Goal: Task Accomplishment & Management: Complete application form

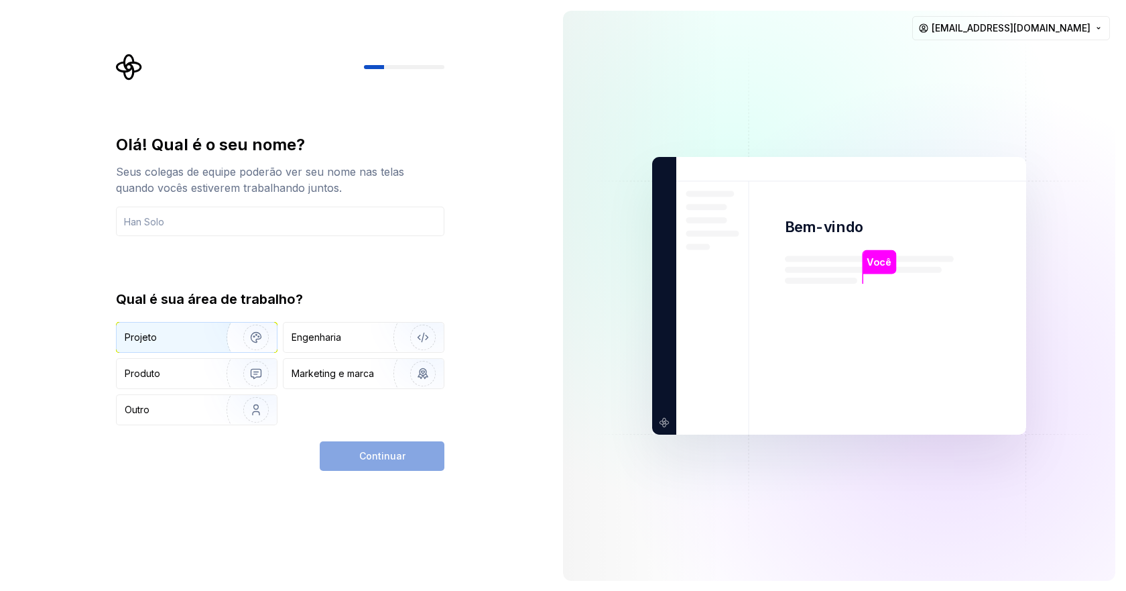
click at [149, 338] on font "Projeto" at bounding box center [141, 336] width 32 height 11
click at [270, 225] on input "text" at bounding box center [280, 220] width 328 height 29
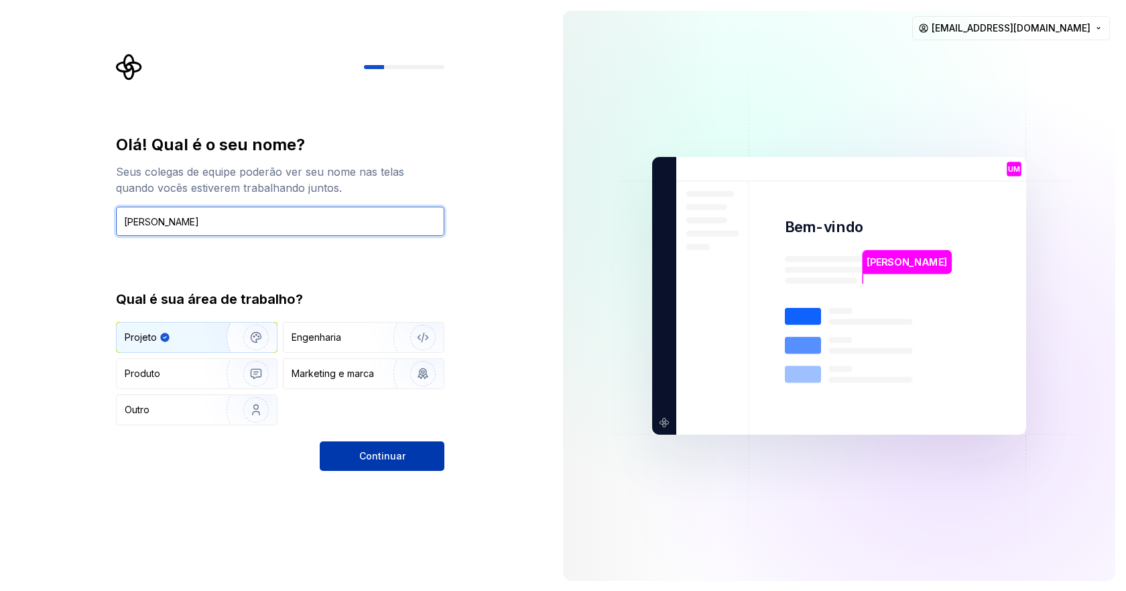
type input "[PERSON_NAME]"
click at [379, 460] on font "Continuar" at bounding box center [382, 455] width 46 height 11
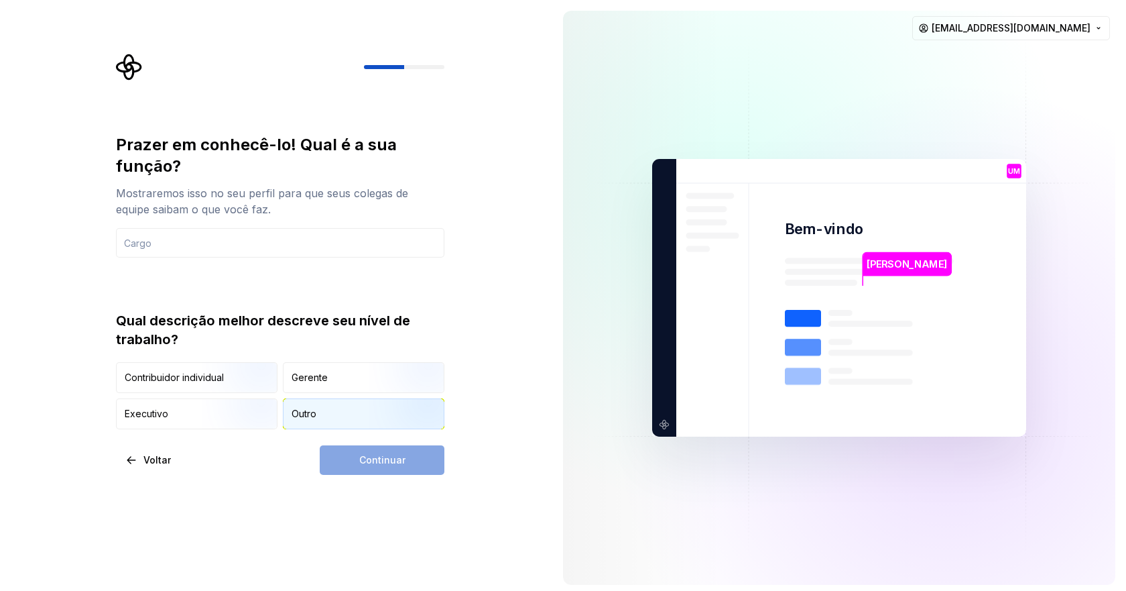
click at [299, 415] on font "Outro" at bounding box center [304, 413] width 25 height 11
click at [394, 460] on div "Continuar" at bounding box center [382, 459] width 125 height 29
click at [276, 247] on input "text" at bounding box center [280, 242] width 328 height 29
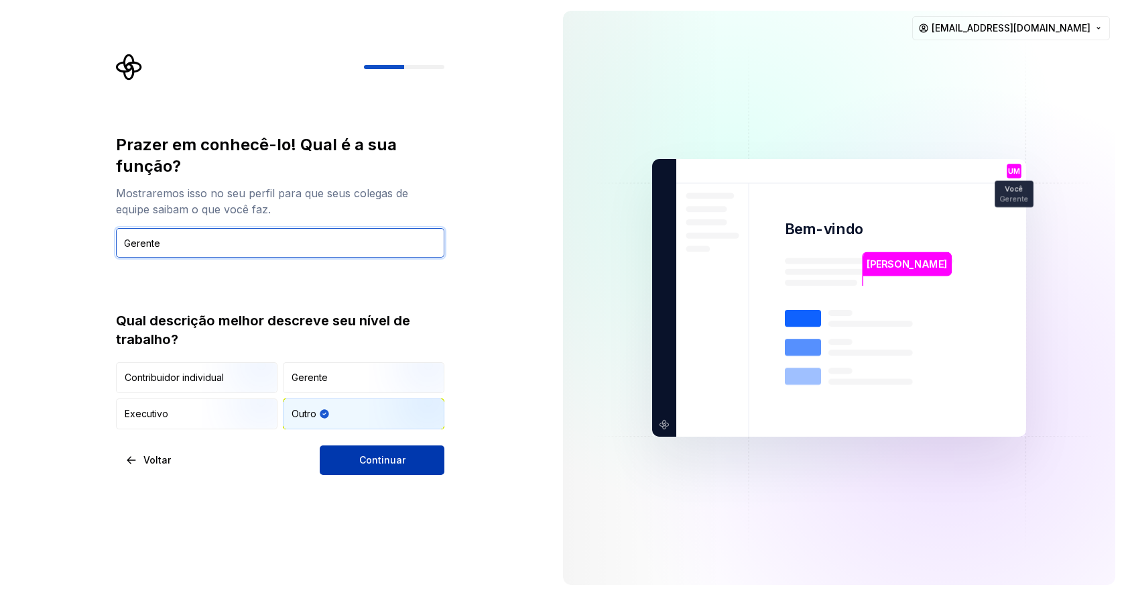
type input "Gerente"
click at [393, 458] on font "Continuar" at bounding box center [382, 459] width 46 height 11
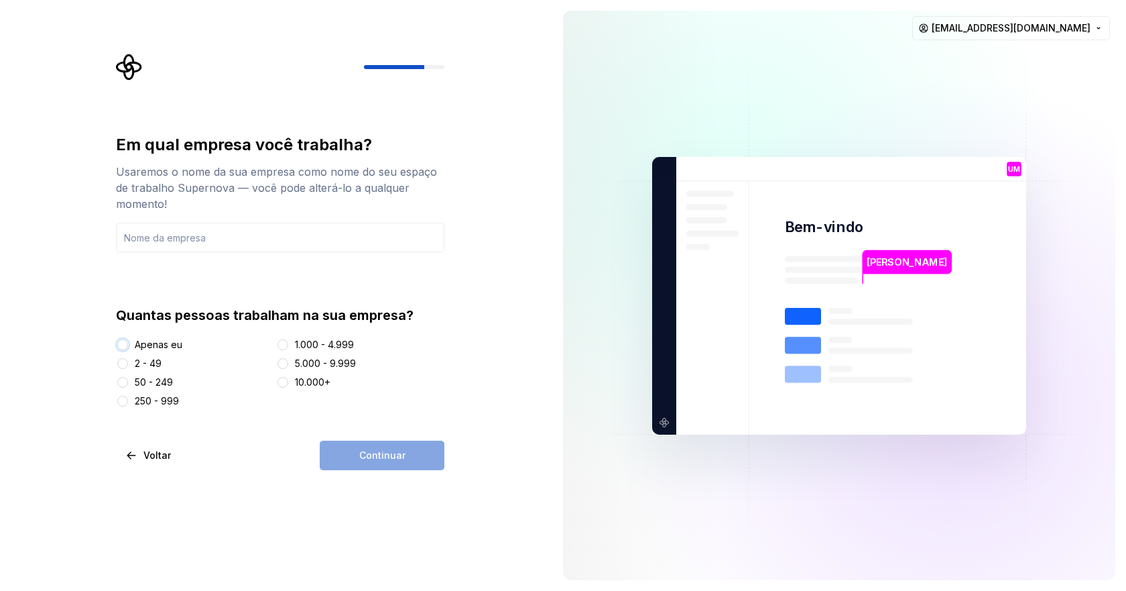
click at [121, 343] on button "Apenas eu" at bounding box center [122, 344] width 11 height 11
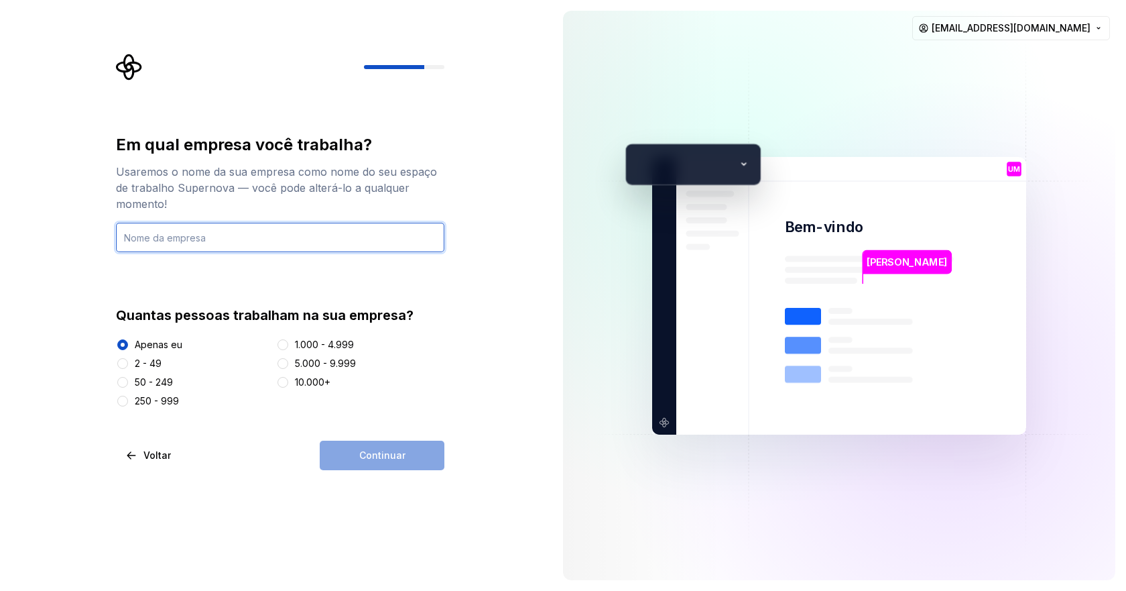
click at [225, 243] on input "text" at bounding box center [280, 237] width 328 height 29
type input "EssencialNet"
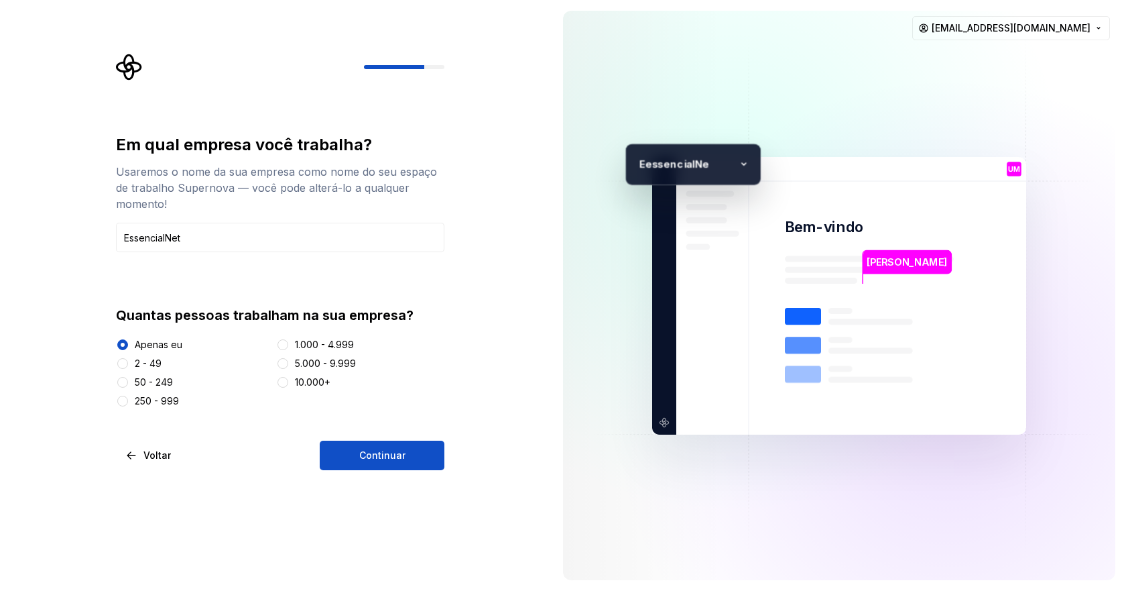
drag, startPoint x: 374, startPoint y: 454, endPoint x: 380, endPoint y: 438, distance: 17.2
click at [377, 448] on button "Continuar" at bounding box center [382, 454] width 125 height 29
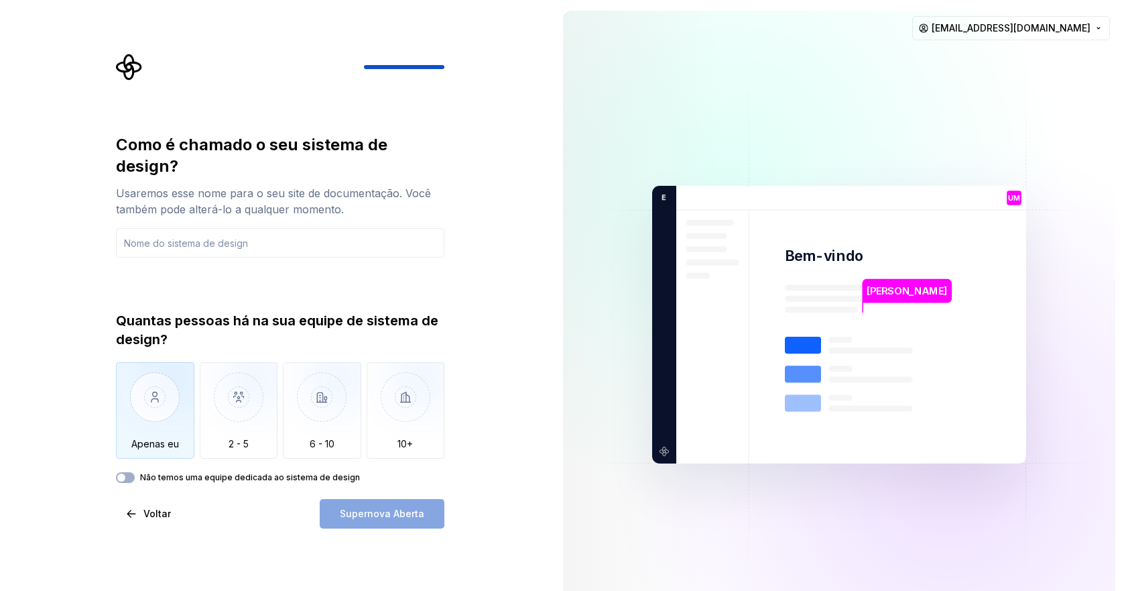
click at [138, 415] on img "button" at bounding box center [155, 407] width 78 height 90
click at [170, 388] on img "button" at bounding box center [155, 407] width 78 height 90
click at [180, 251] on input "text" at bounding box center [280, 242] width 328 height 29
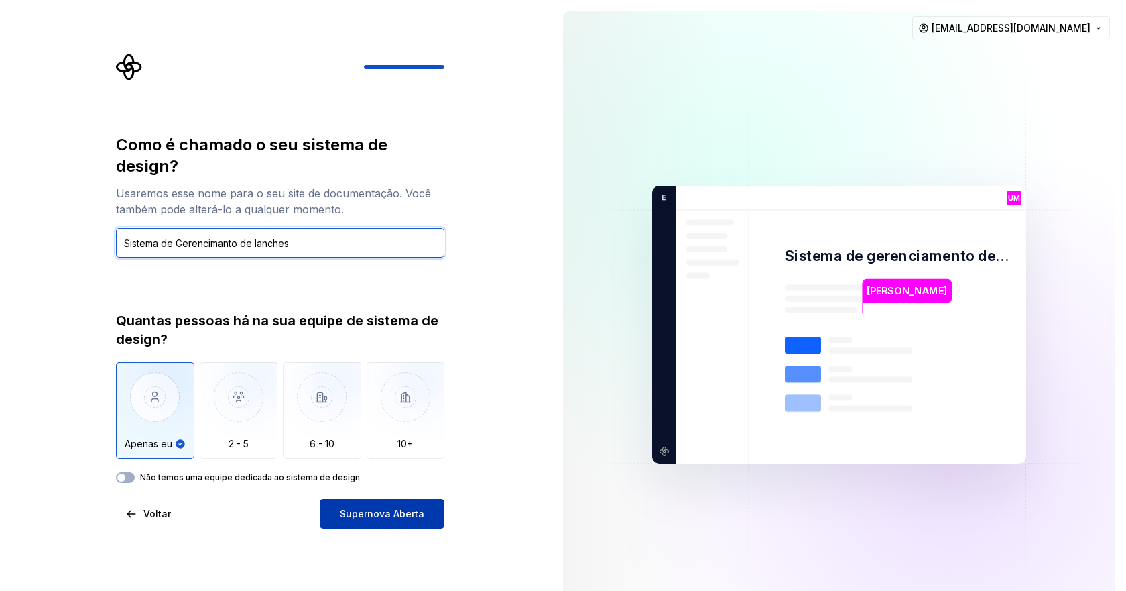
type input "Sistema de Gerencimanto de lanches"
click at [381, 515] on font "Supernova Aberta" at bounding box center [382, 512] width 84 height 11
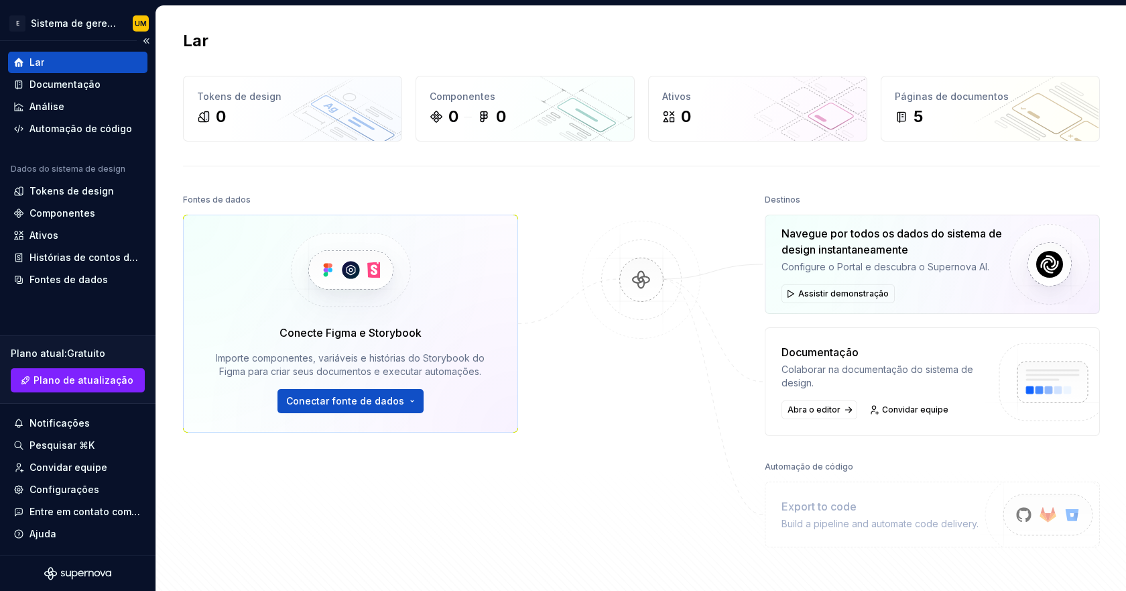
scroll to position [67, 0]
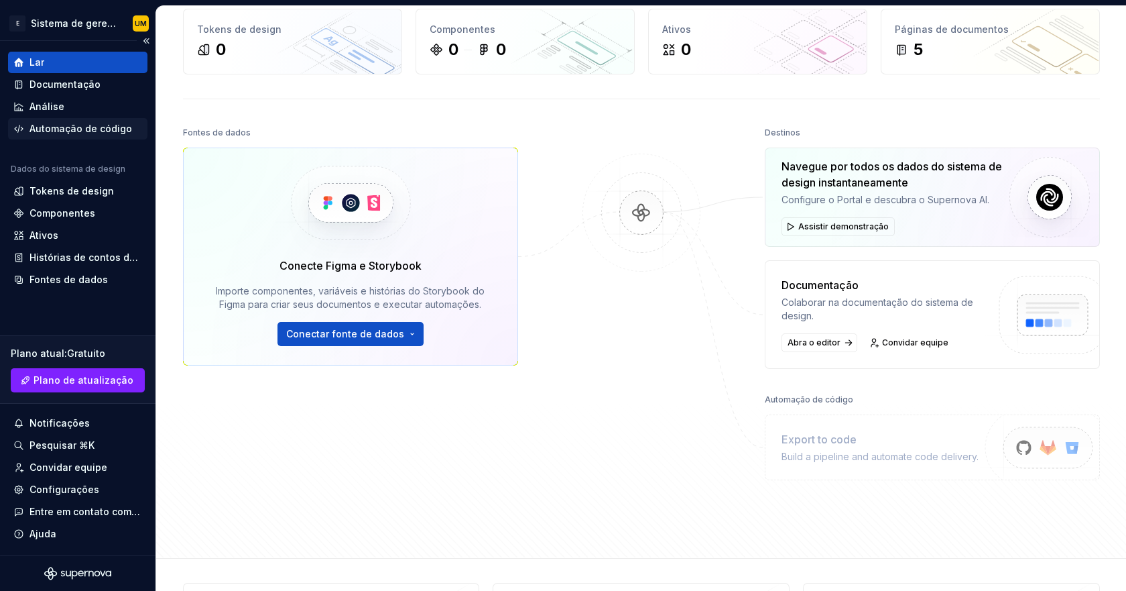
click at [69, 133] on font "Automação de código" at bounding box center [80, 128] width 103 height 11
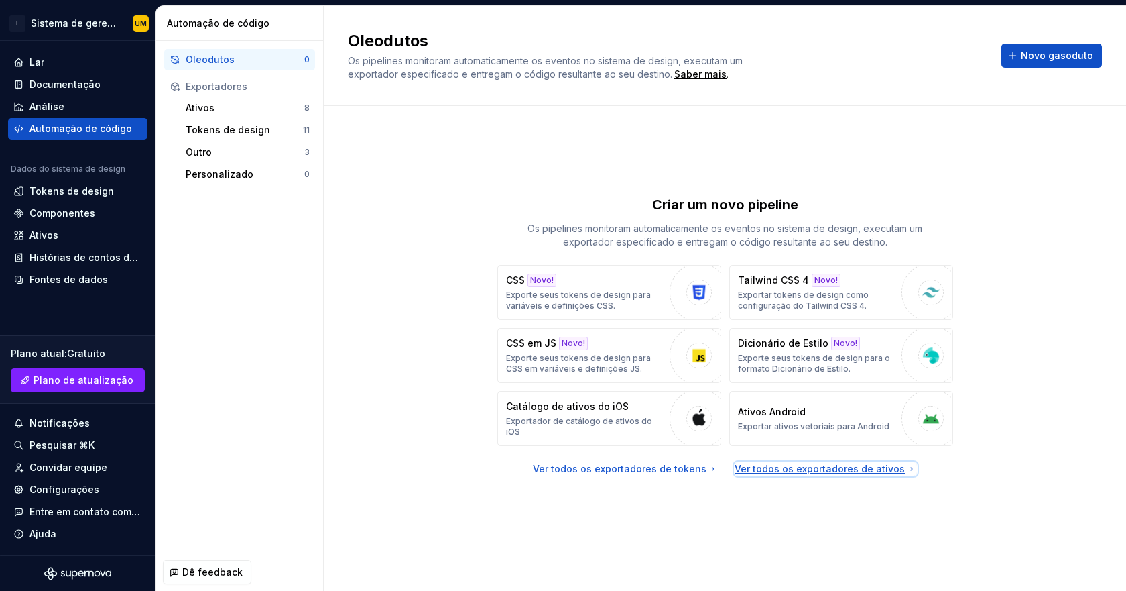
click at [805, 463] on font "Ver todos os exportadores de ativos" at bounding box center [820, 468] width 170 height 11
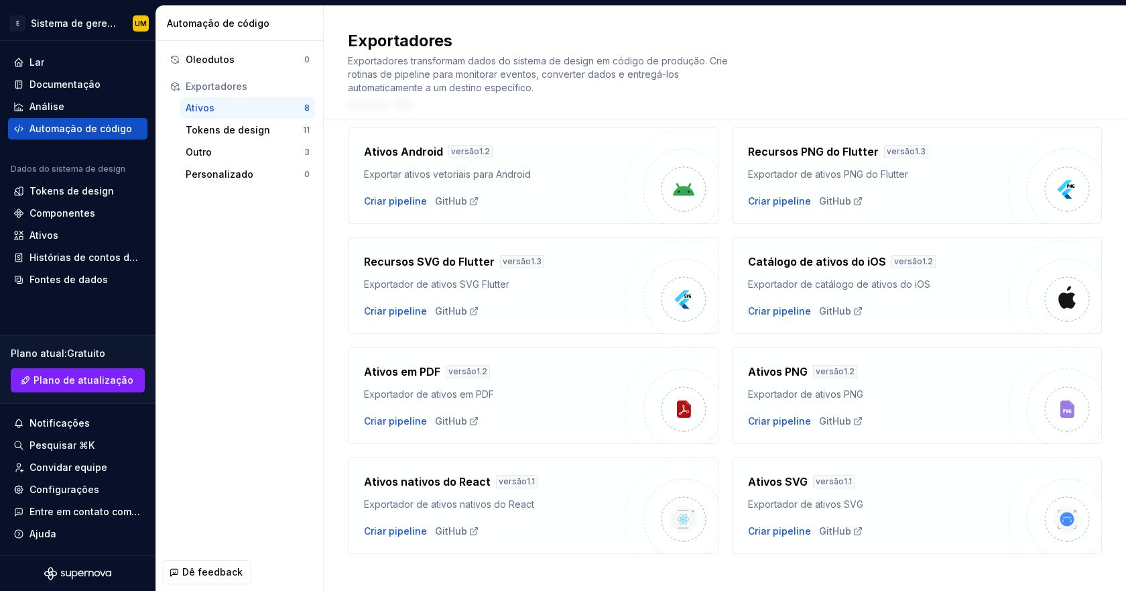
scroll to position [62, 0]
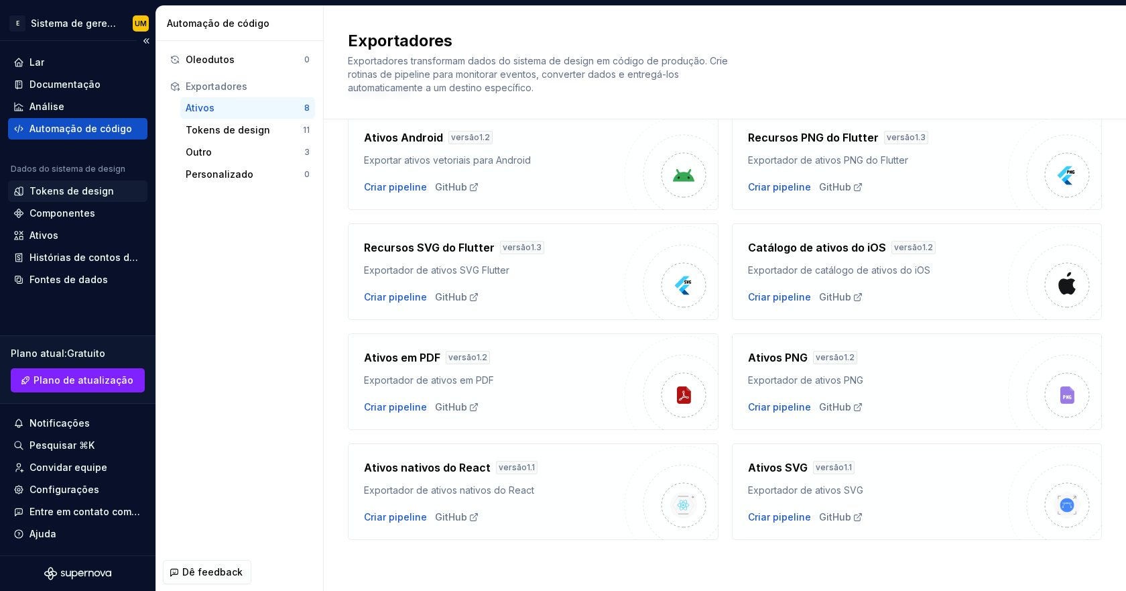
click at [55, 194] on font "Tokens de design" at bounding box center [71, 190] width 84 height 11
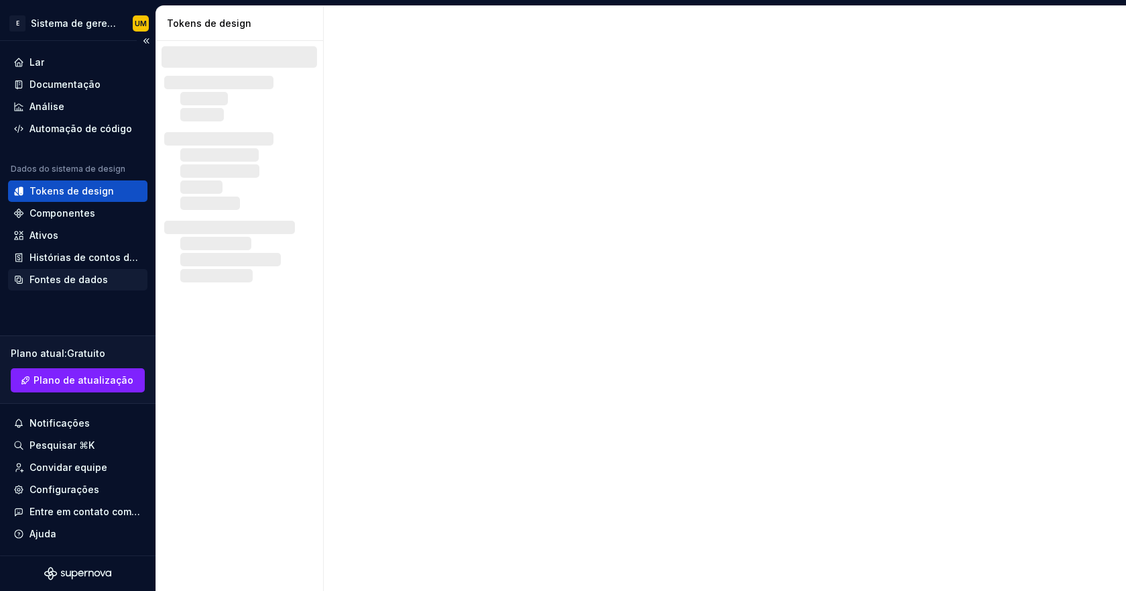
click at [65, 276] on font "Fontes de dados" at bounding box center [68, 278] width 78 height 11
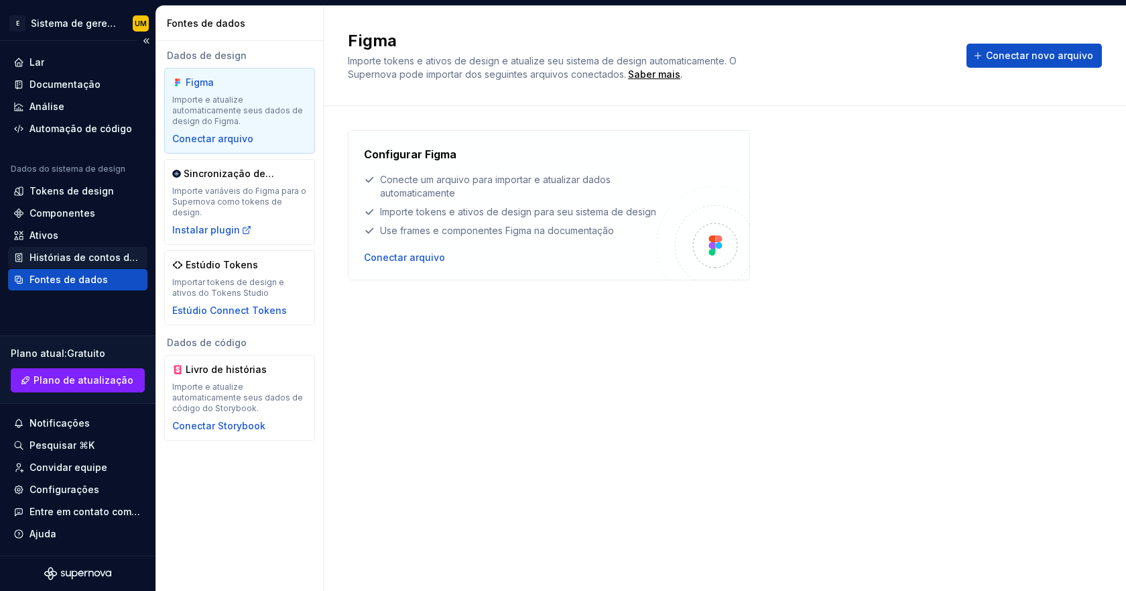
click at [54, 258] on font "Histórias de contos de fadas" at bounding box center [97, 256] width 136 height 11
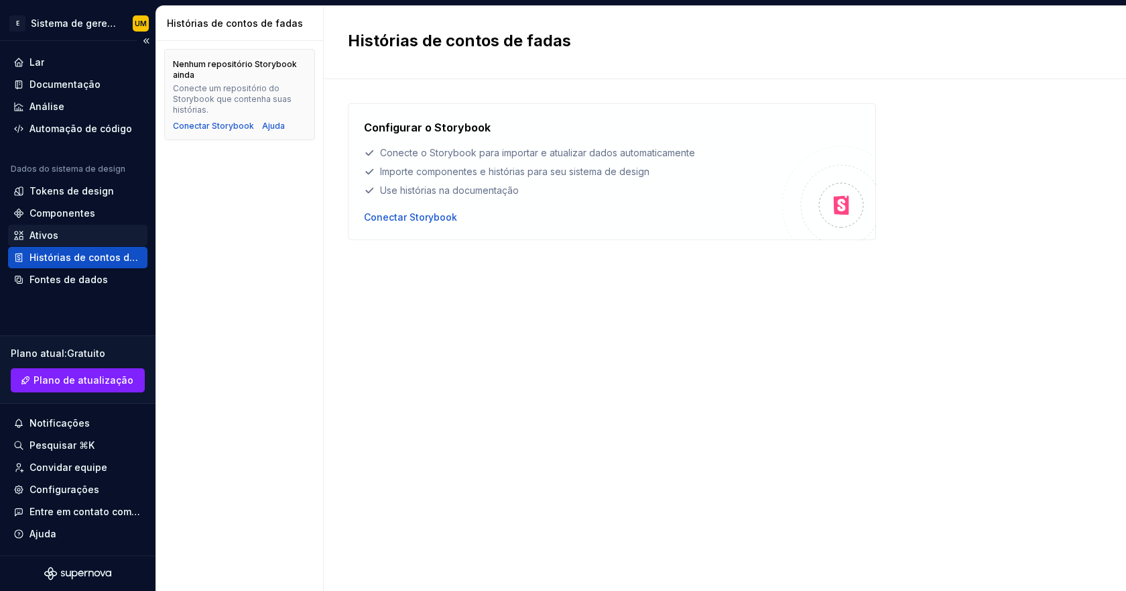
click at [48, 236] on font "Ativos" at bounding box center [43, 234] width 29 height 11
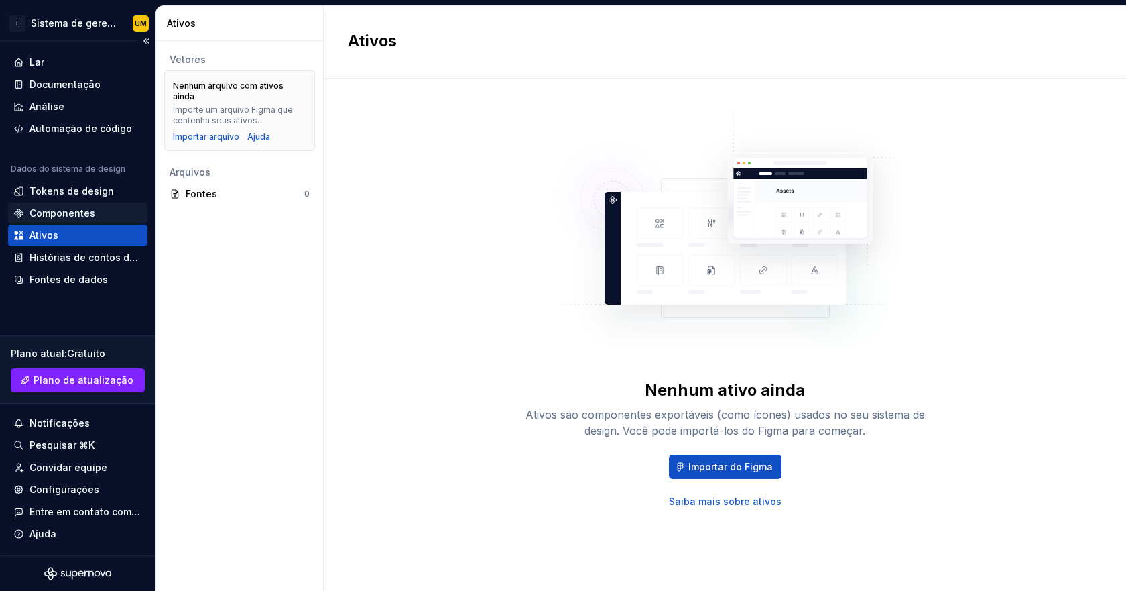
click at [57, 215] on font "Componentes" at bounding box center [62, 212] width 66 height 11
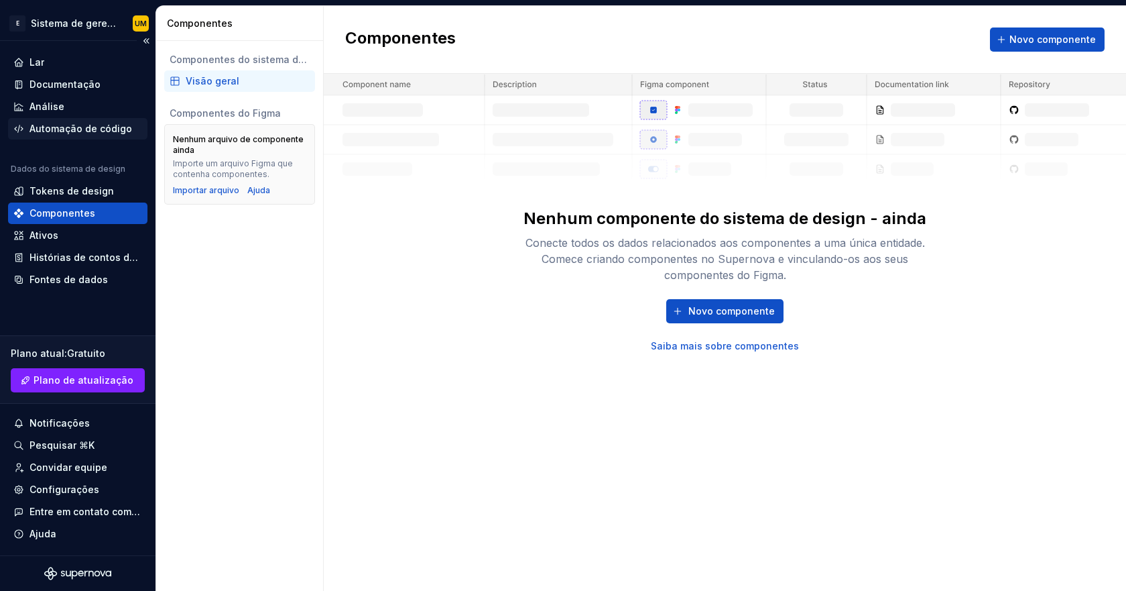
click at [52, 126] on font "Automação de código" at bounding box center [80, 128] width 103 height 11
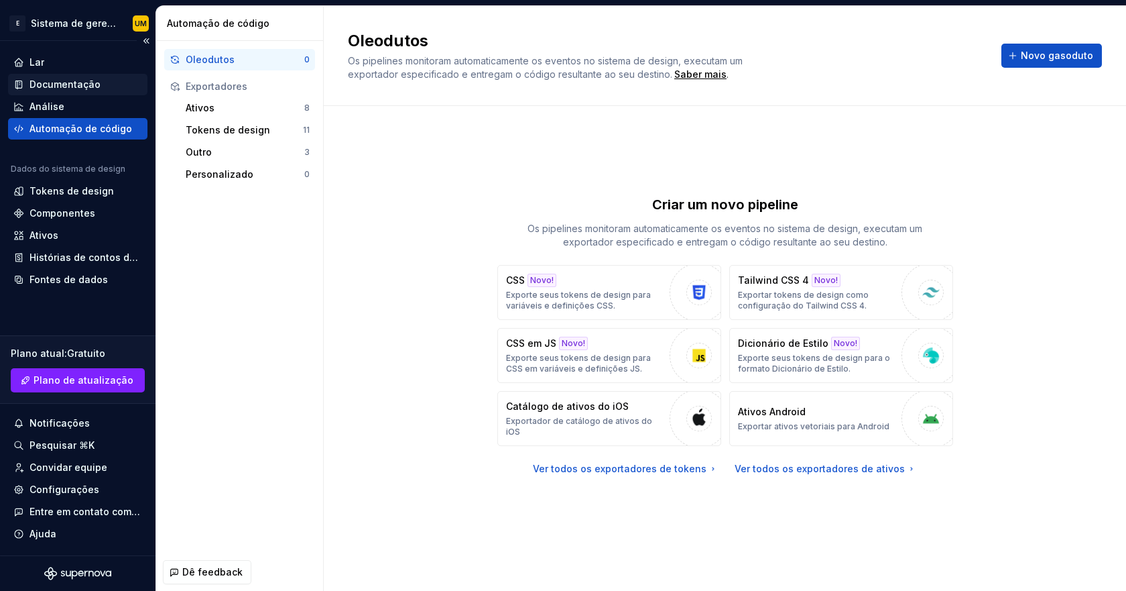
click at [58, 80] on font "Documentação" at bounding box center [64, 83] width 71 height 11
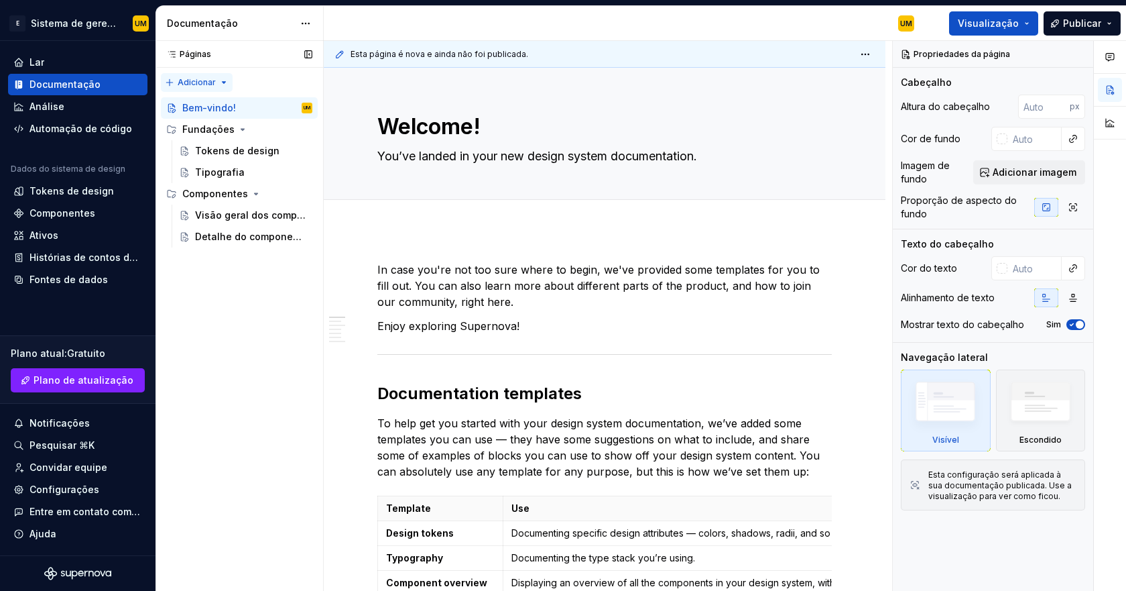
click at [208, 82] on div "Páginas Páginas Adicionar Guia de acessibilidade para árvore Página em árvore. …" at bounding box center [240, 316] width 168 height 550
drag, startPoint x: 599, startPoint y: 95, endPoint x: 548, endPoint y: 5, distance: 103.3
click at [599, 95] on html "Texto original Avalie a tradução O feedback vai ser usado para ajudar a melhora…" at bounding box center [563, 295] width 1126 height 591
type textarea "*"
